Goal: Task Accomplishment & Management: Use online tool/utility

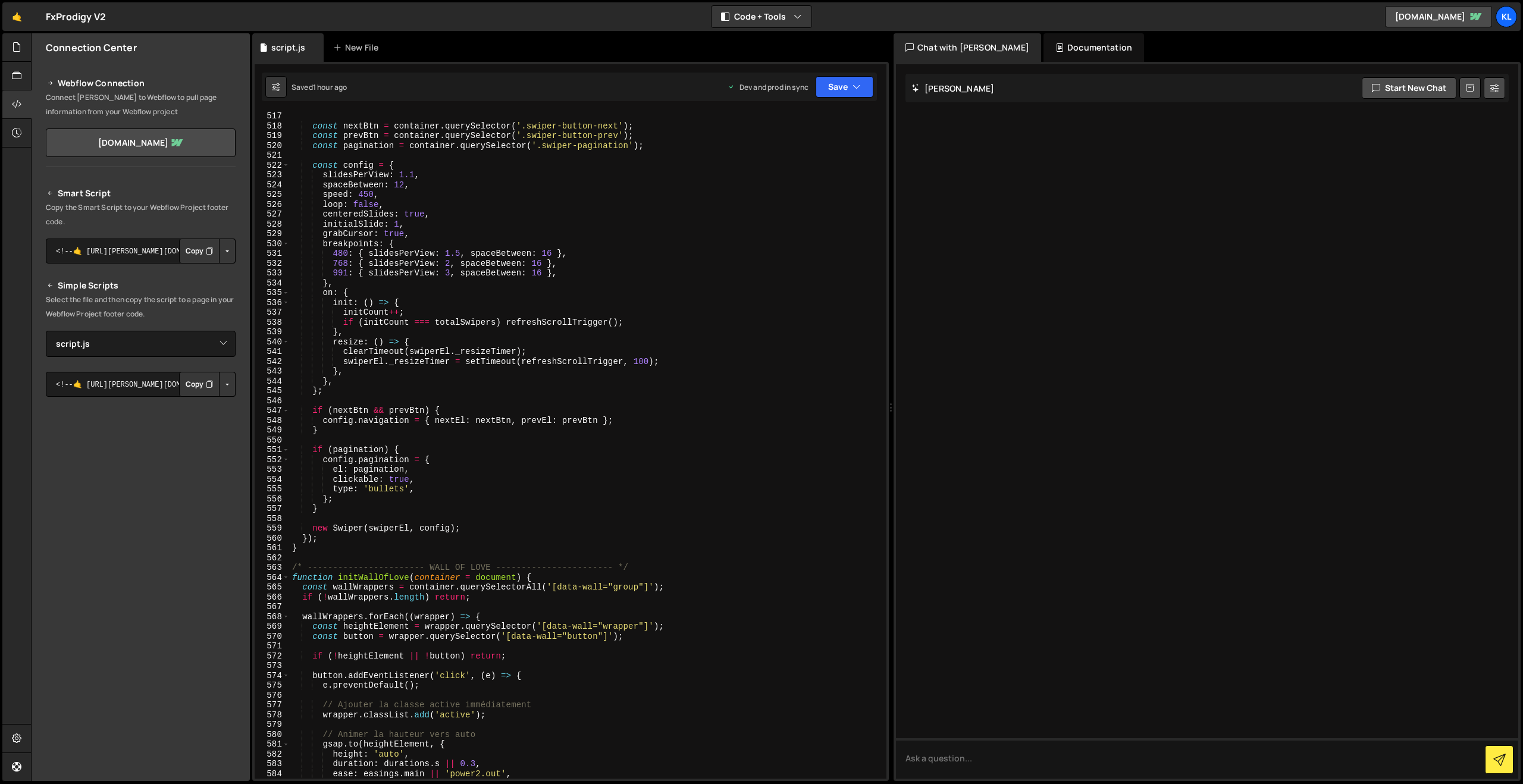
select select "47649"
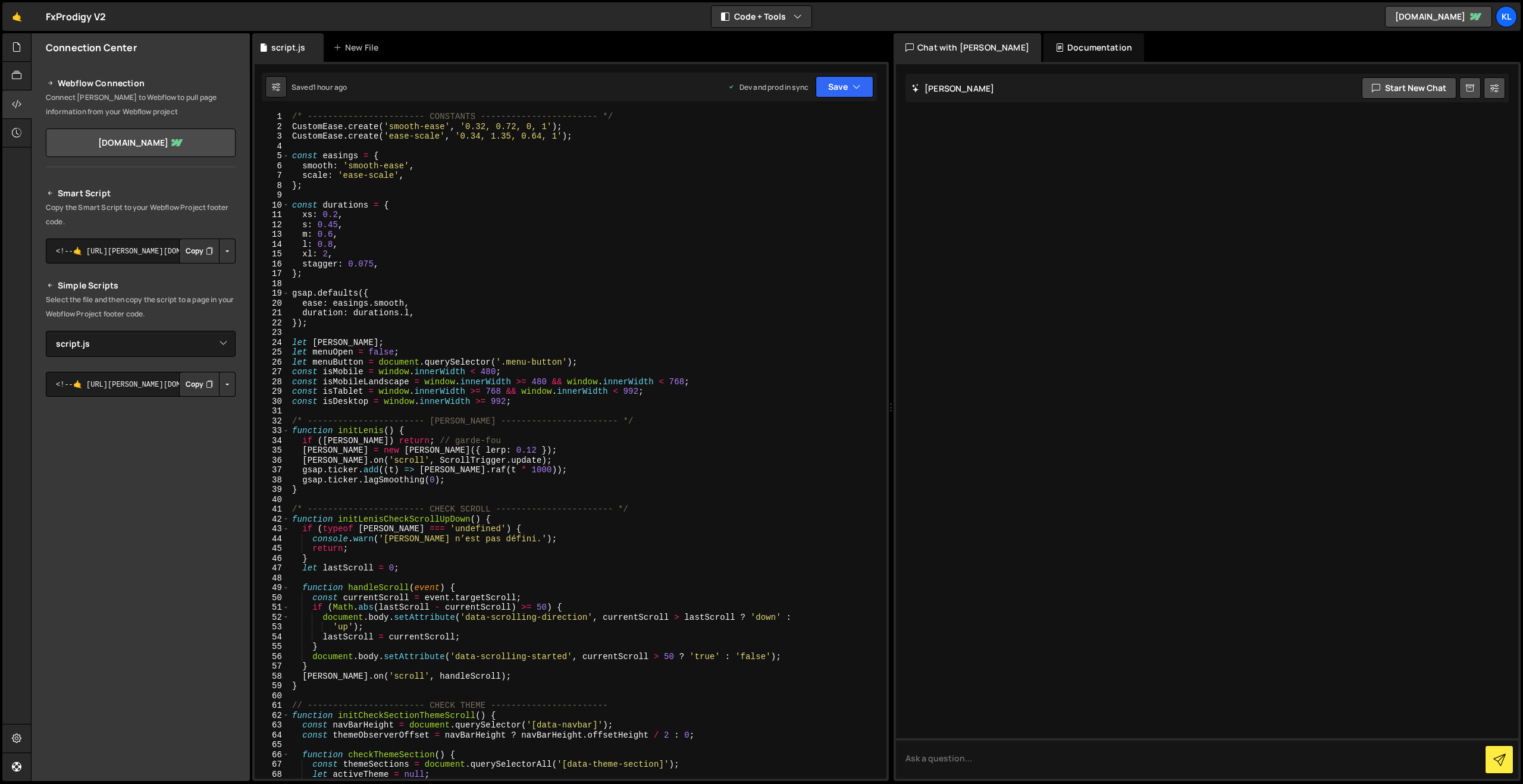
click at [601, 309] on div "/* ----------------------- CONSTANTS ----------------------- */ CustomEase . cr…" at bounding box center [586, 454] width 592 height 686
type textarea "}"
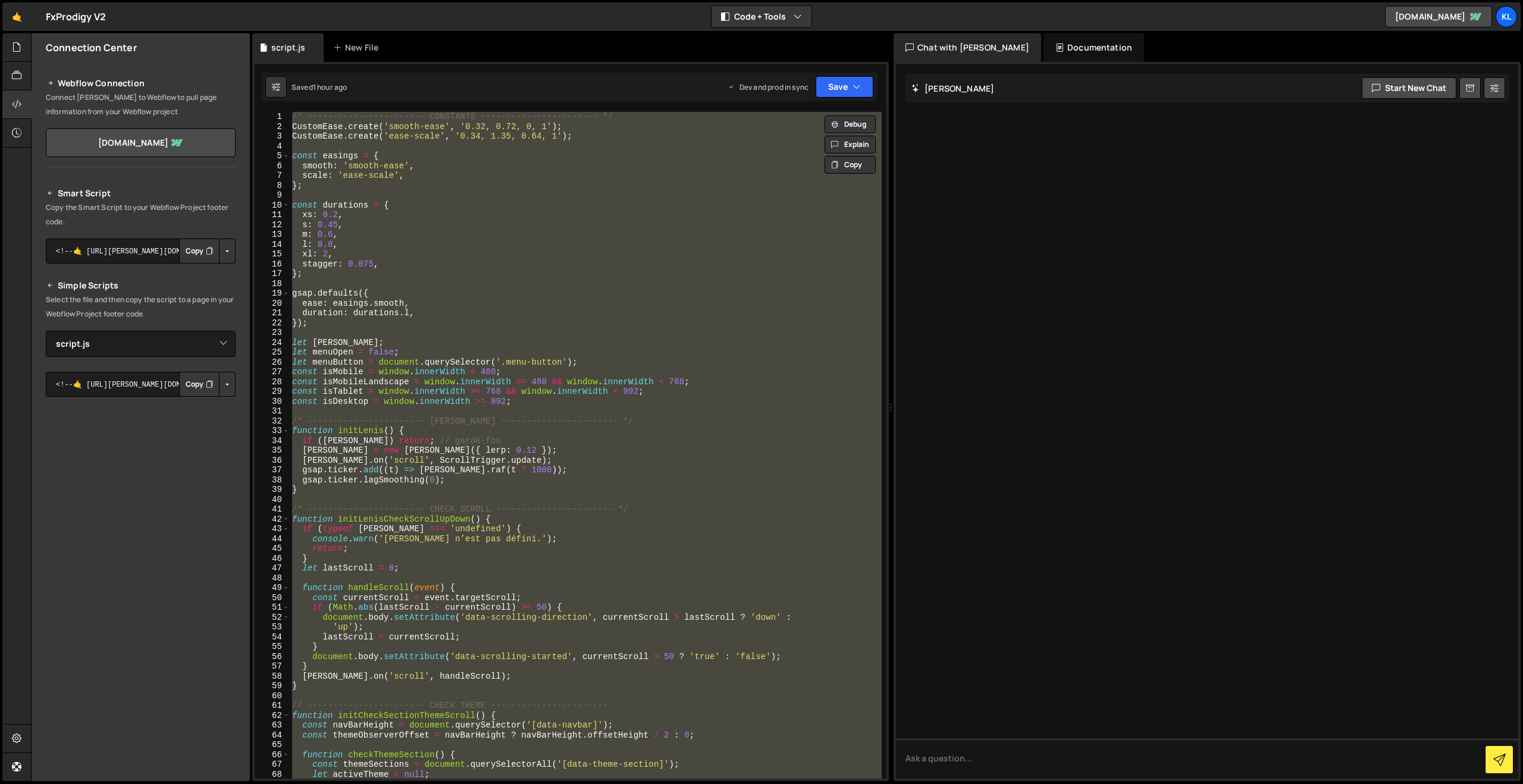
paste textarea
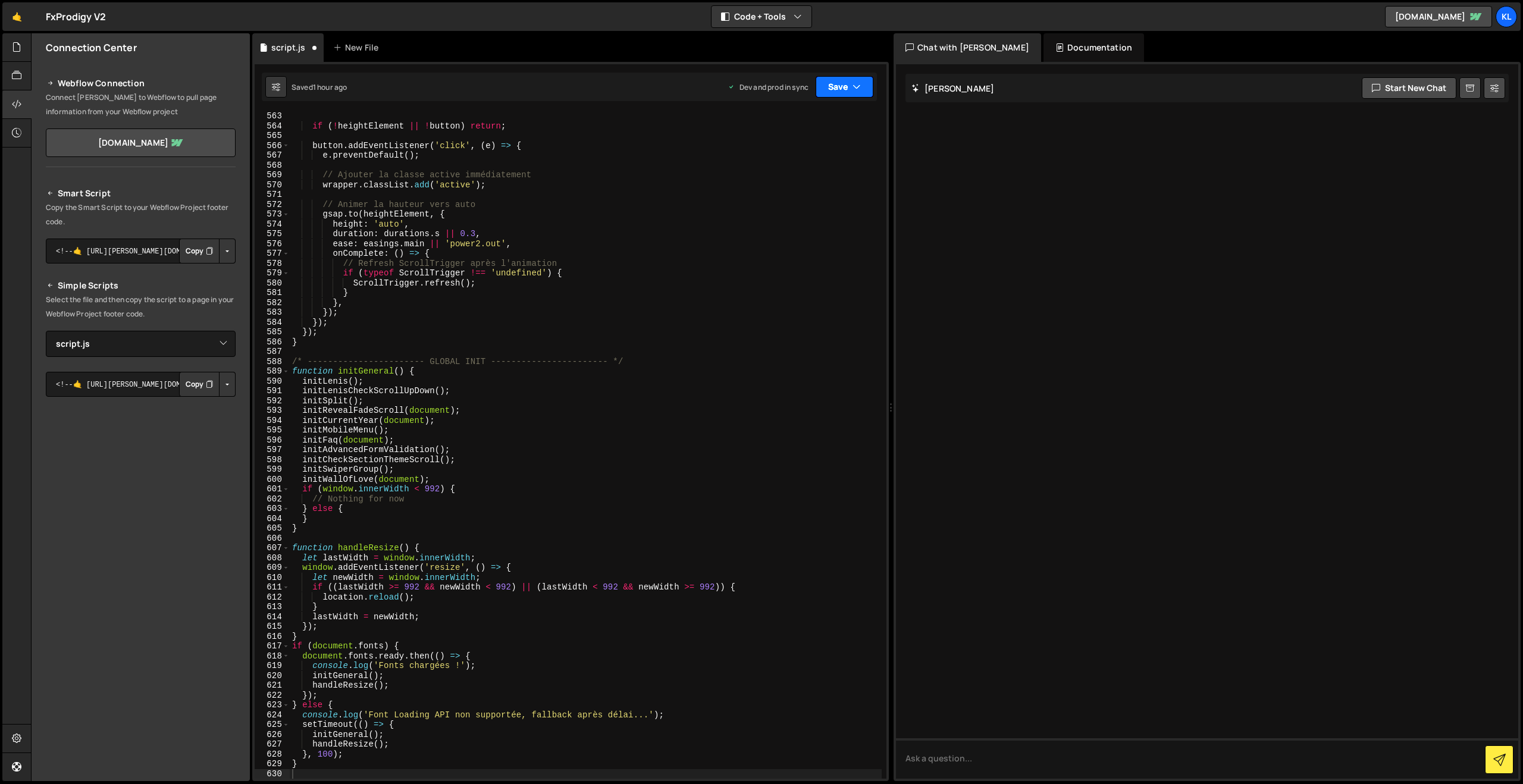
click at [833, 83] on button "Save" at bounding box center [844, 87] width 58 height 22
drag, startPoint x: 783, startPoint y: 157, endPoint x: 391, endPoint y: 321, distance: 424.9
click at [783, 157] on div "Save to Production S" at bounding box center [804, 155] width 124 height 12
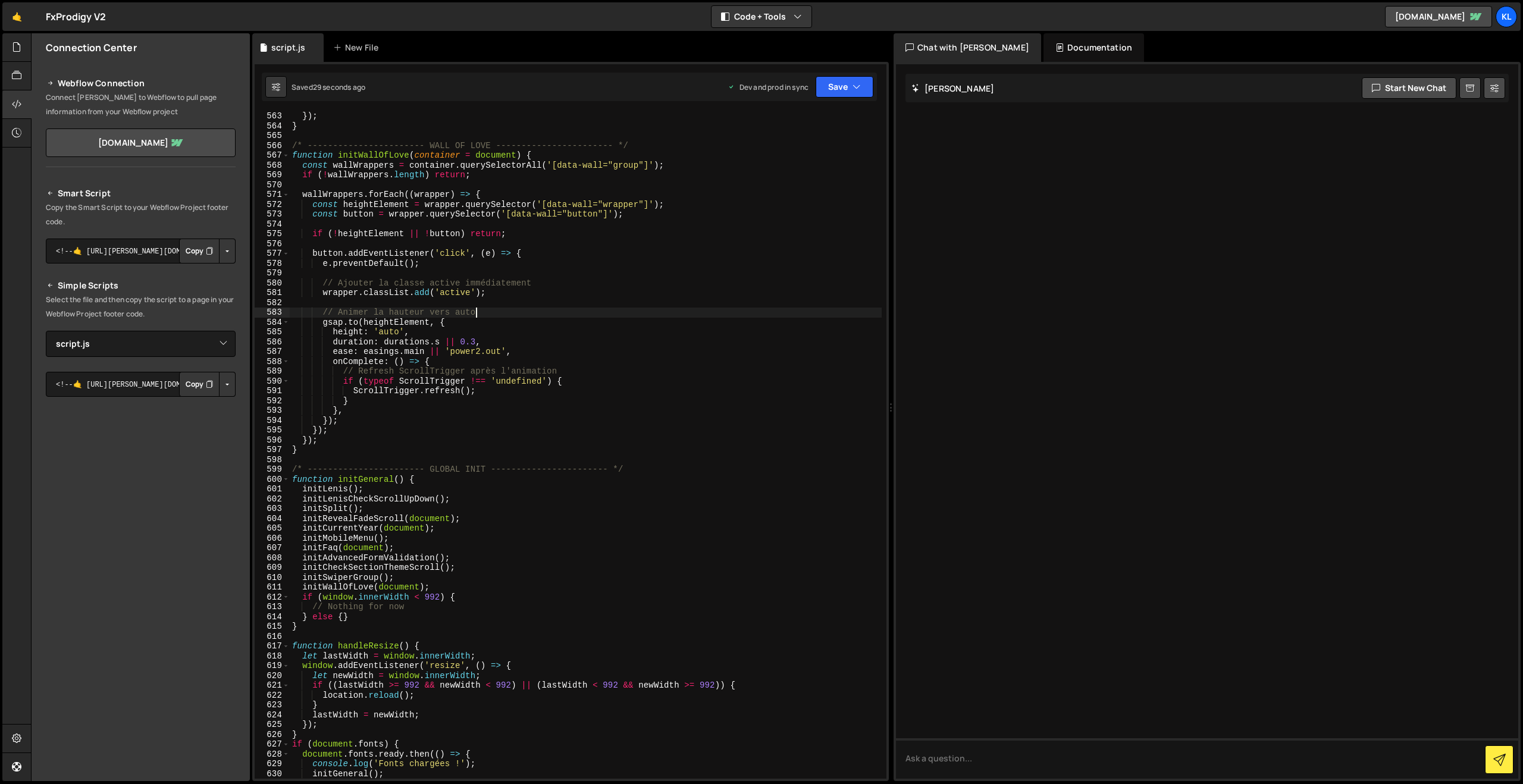
click at [495, 309] on div "}) ; } /* ----------------------- WALL OF LOVE ----------------------- */ funct…" at bounding box center [586, 454] width 592 height 686
type textarea "}"
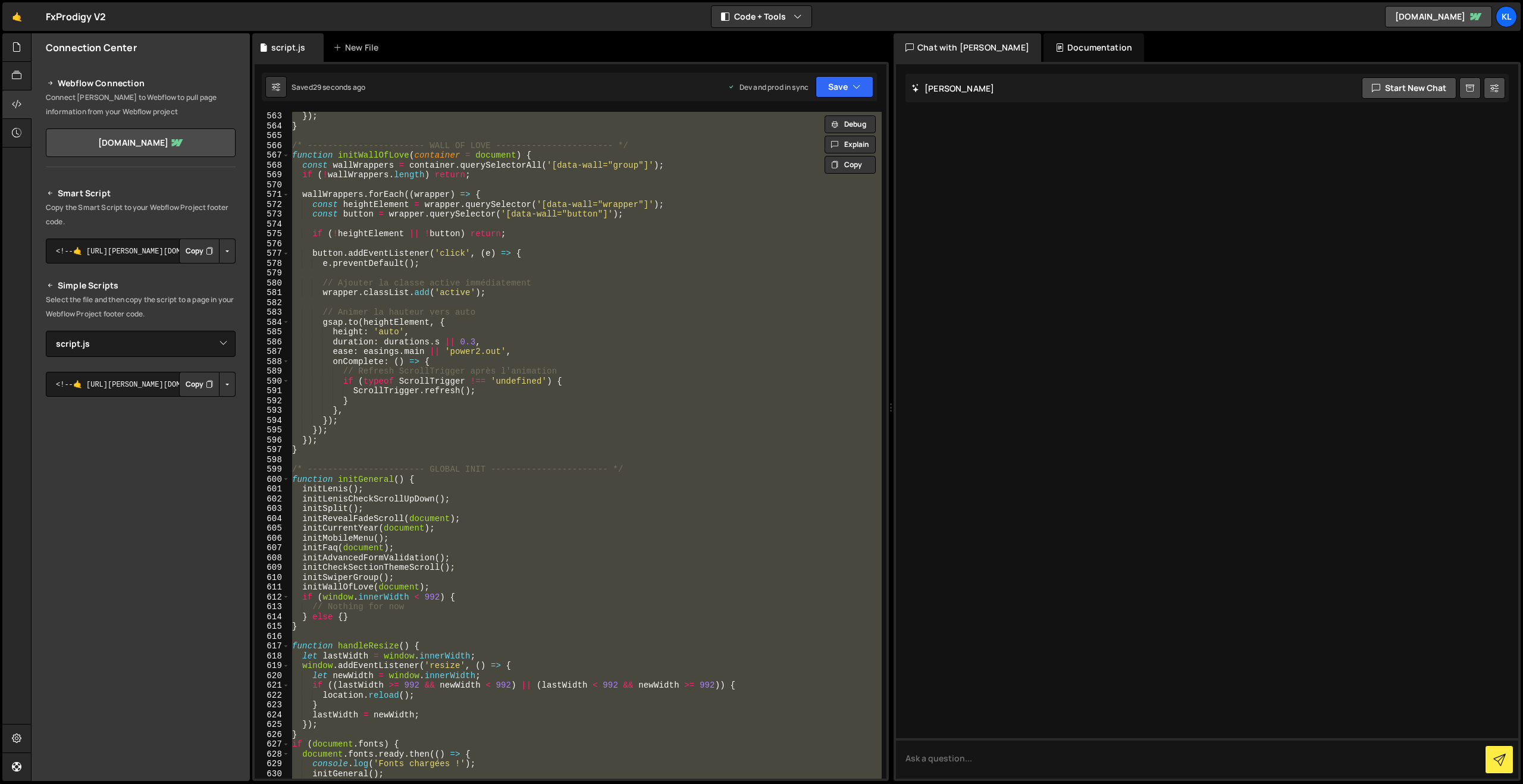
paste textarea
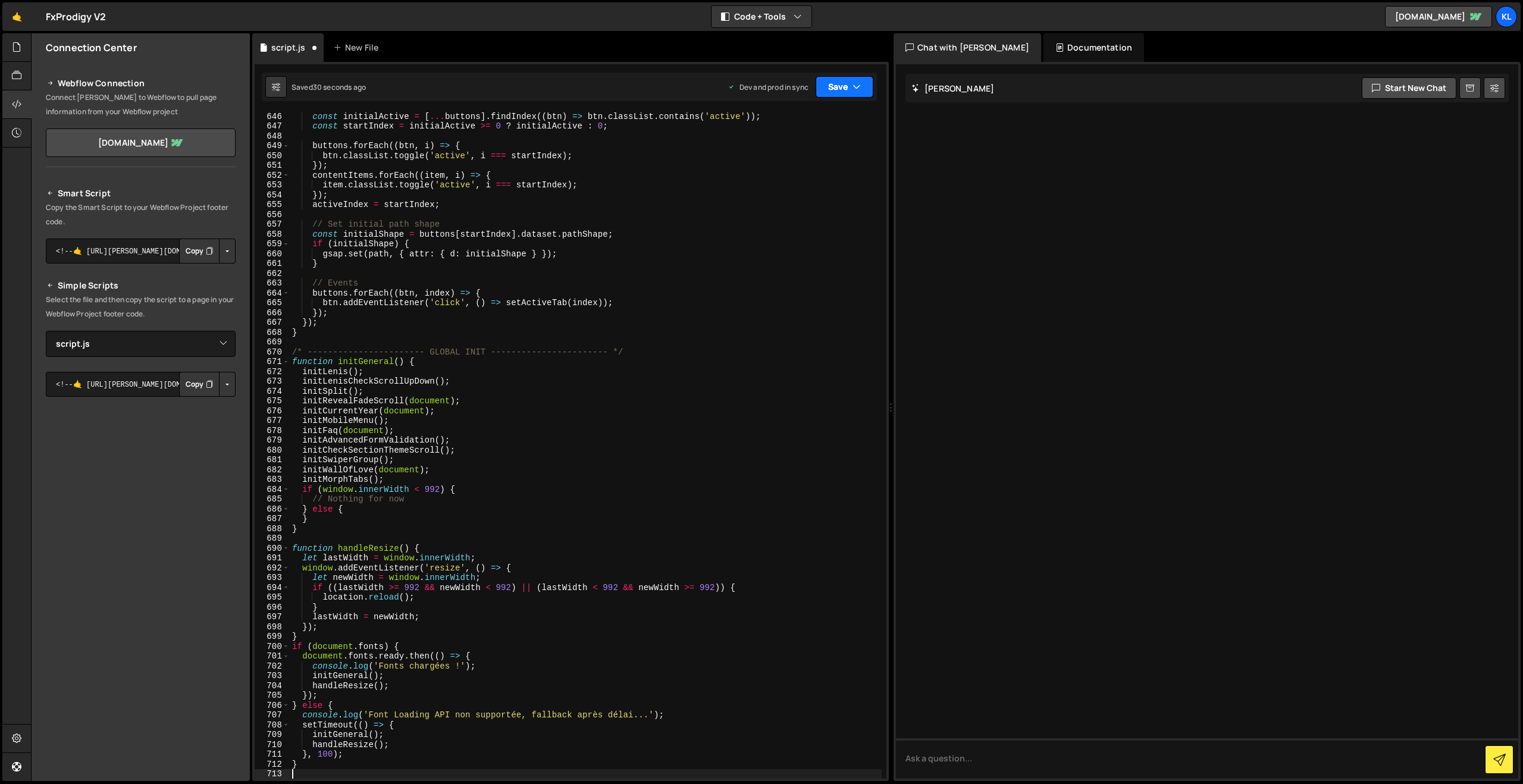
click at [848, 80] on button "Save" at bounding box center [844, 87] width 58 height 22
click at [759, 167] on div "Saved 28 seconds ago" at bounding box center [804, 168] width 124 height 14
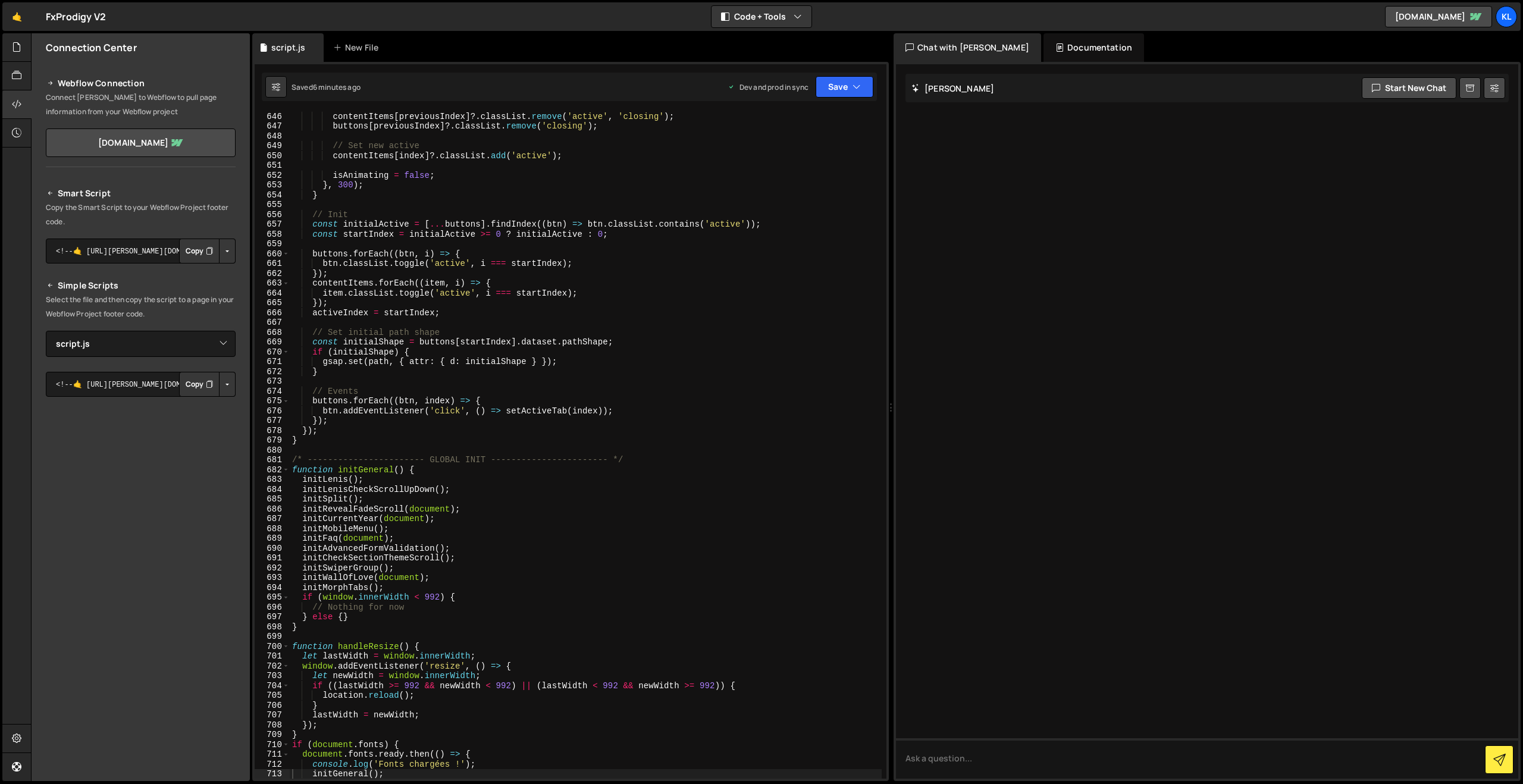
click at [553, 274] on div "contentItems [ previousIndex ] ?. classList . remove ( 'active' , 'closing' ) ;…" at bounding box center [586, 454] width 592 height 686
type textarea "}"
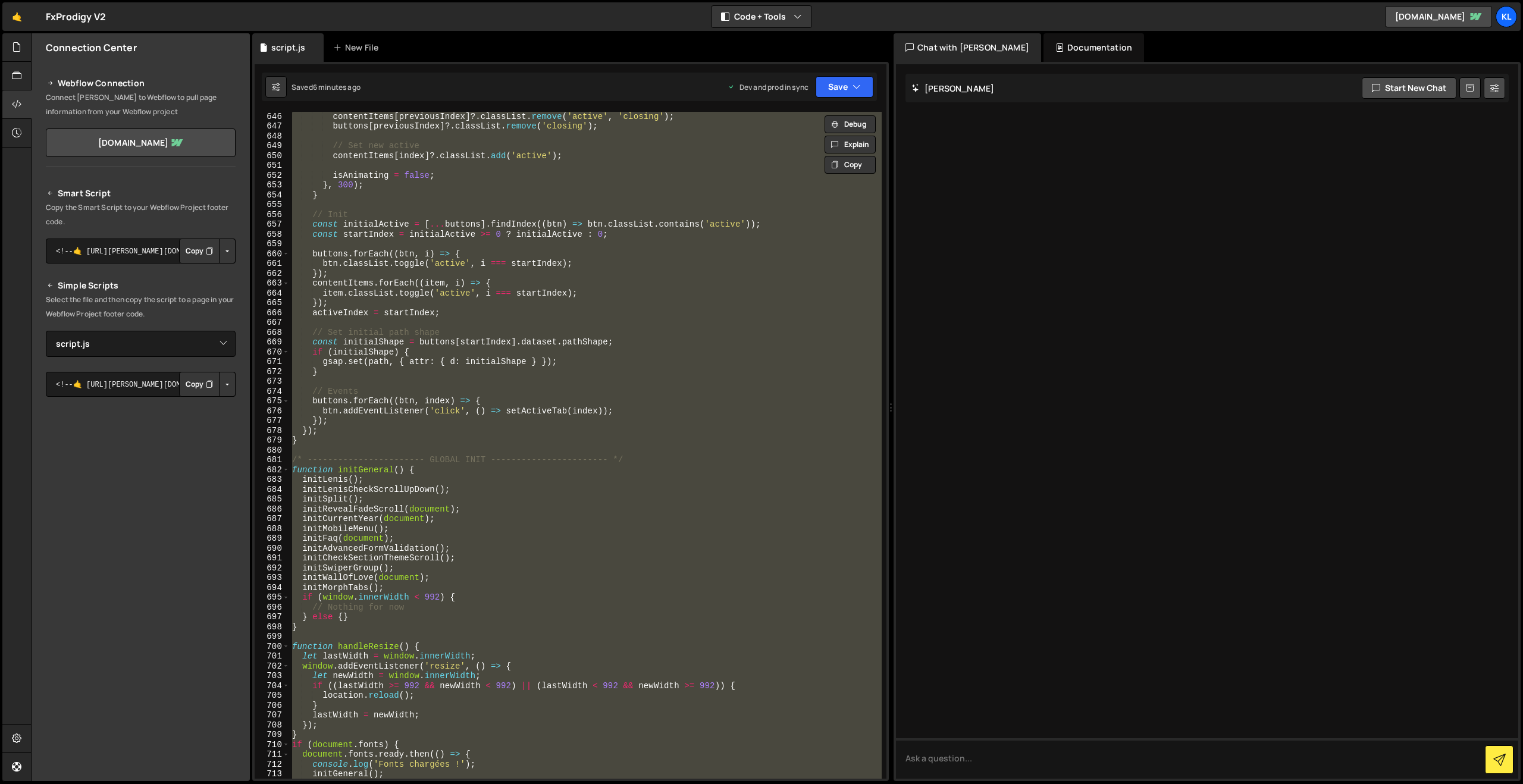
paste textarea
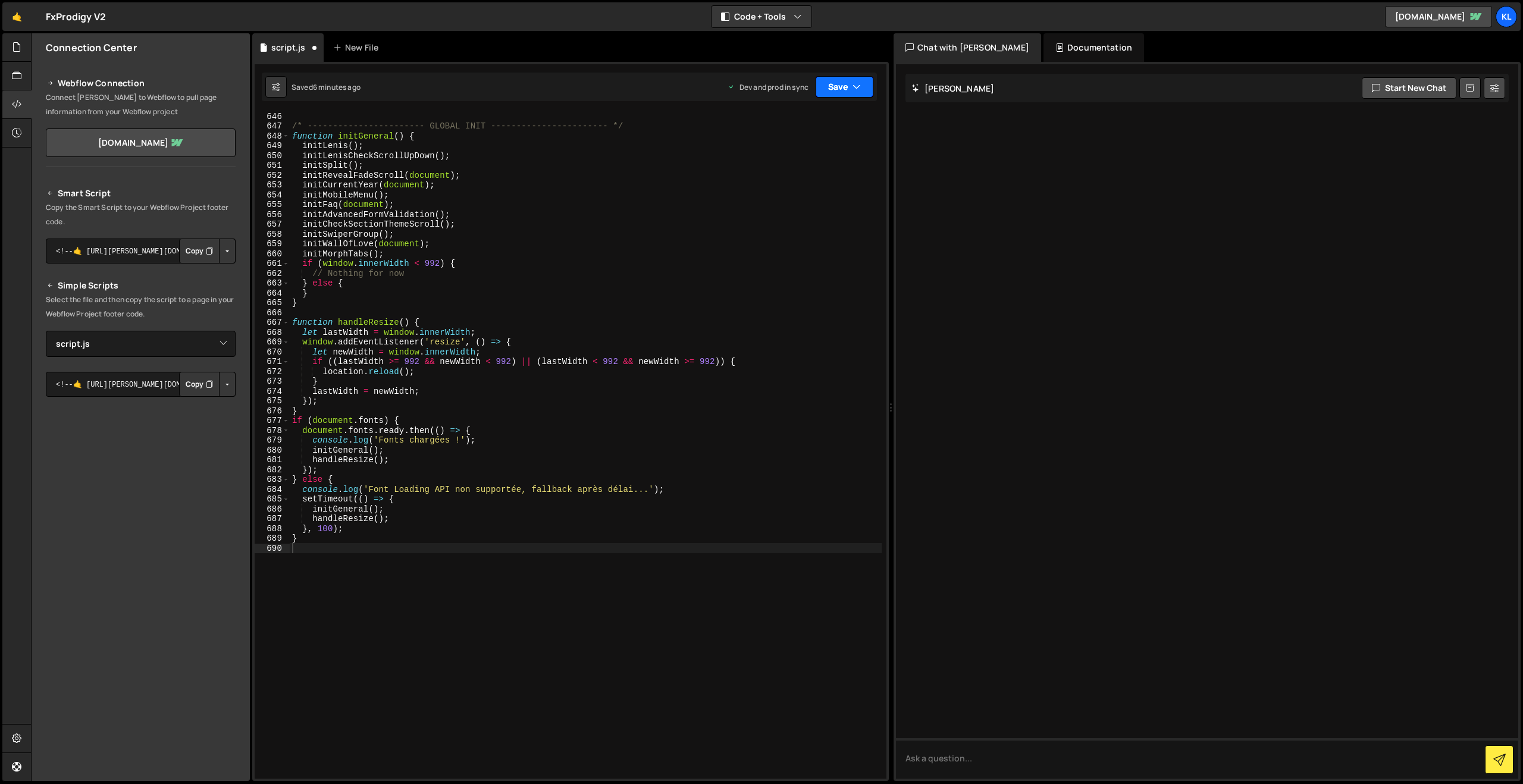
click at [842, 86] on button "Save" at bounding box center [844, 87] width 58 height 22
click at [785, 155] on div "Save to Production S" at bounding box center [804, 155] width 124 height 12
